Goal: Check status: Check status

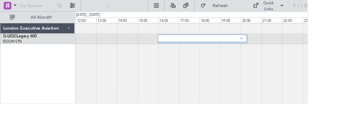
click at [273, 45] on div at bounding box center [226, 43] width 99 height 8
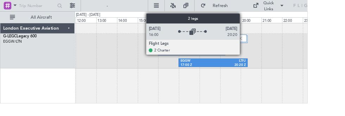
click at [306, 56] on div "2 Flight Legs EGGW 16:00 Z LTFM 19:15 Z EGGW 17:00 Z LTFJ 20:20 Z" at bounding box center [214, 57] width 261 height 39
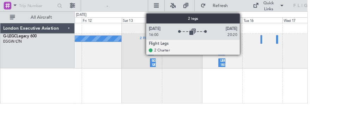
click at [287, 87] on div "2 Flight Legs EGGW 16:00 Z LTFM 19:15 Z EGGW 17:00 Z LTFJ 20:20 Z Owner 2 Fligh…" at bounding box center [215, 71] width 262 height 91
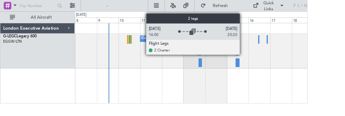
click at [310, 68] on div "Owner" at bounding box center [214, 57] width 261 height 39
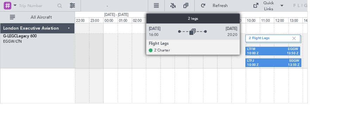
click at [332, 43] on img at bounding box center [330, 43] width 6 height 6
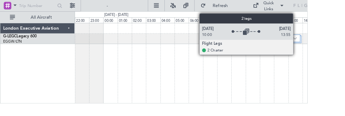
click at [301, 82] on div "2 Flight Legs" at bounding box center [215, 71] width 262 height 91
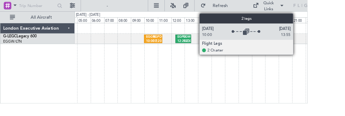
click at [208, 43] on div "EGWU" at bounding box center [209, 41] width 7 height 5
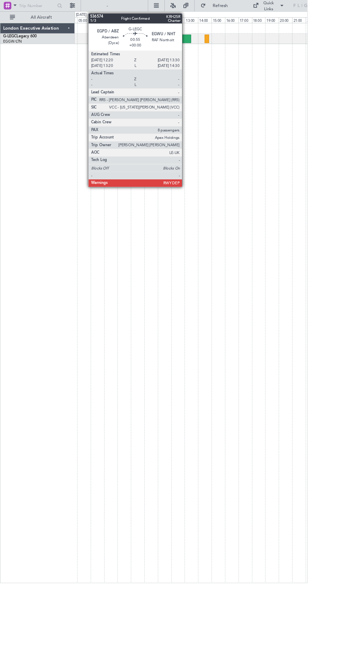
click at [213, 116] on div "Owner" at bounding box center [215, 340] width 262 height 628
click at [187, 116] on div "Owner" at bounding box center [215, 340] width 262 height 628
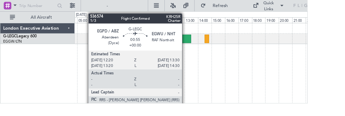
click at [272, 71] on div "Owner" at bounding box center [215, 71] width 262 height 91
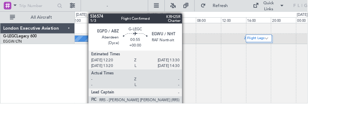
click at [296, 42] on label "2 Flight Legs" at bounding box center [285, 43] width 23 height 6
